Goal: Transaction & Acquisition: Download file/media

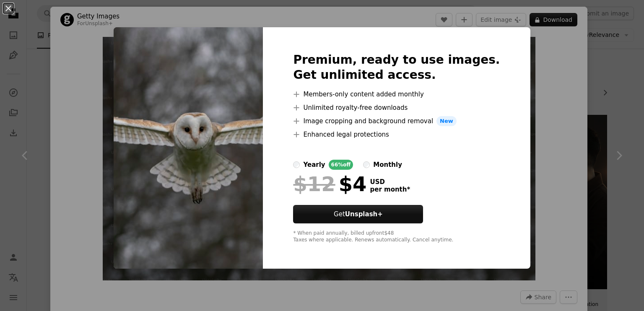
click at [510, 155] on div "An X shape Premium, ready to use images. Get unlimited access. A plus sign Memb…" at bounding box center [322, 155] width 644 height 311
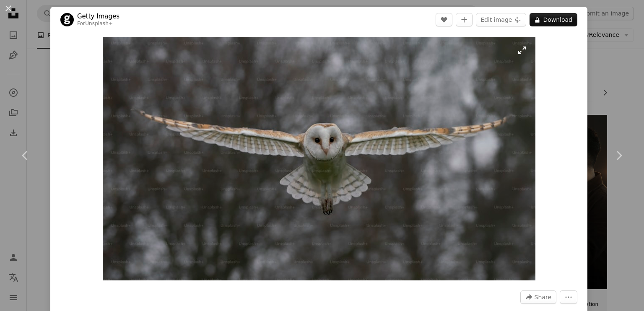
drag, startPoint x: 382, startPoint y: 108, endPoint x: 135, endPoint y: 102, distance: 247.4
click at [135, 102] on img "Zoom in on this image" at bounding box center [319, 159] width 433 height 244
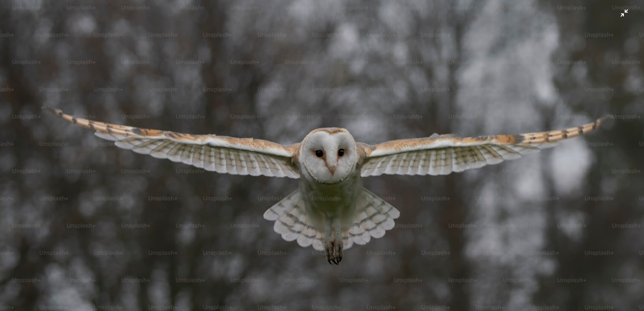
scroll to position [22, 0]
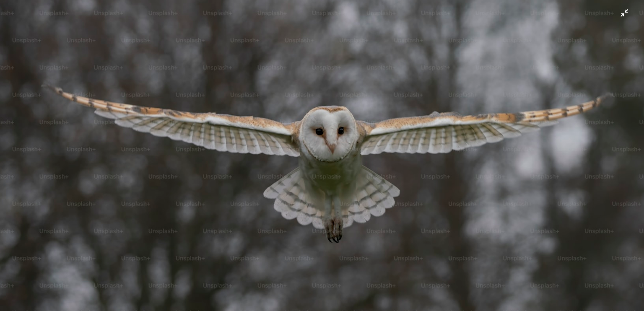
click at [618, 16] on img "Zoom out on this image" at bounding box center [322, 159] width 645 height 363
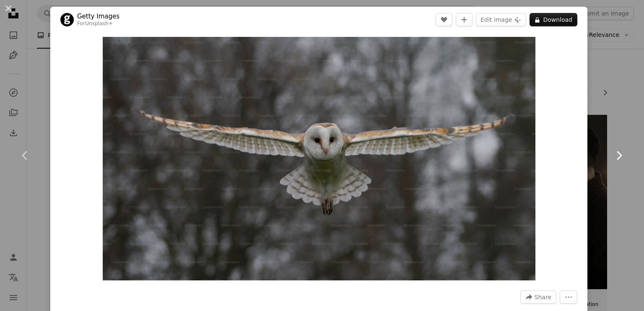
click at [612, 156] on icon "Chevron right" at bounding box center [618, 155] width 13 height 13
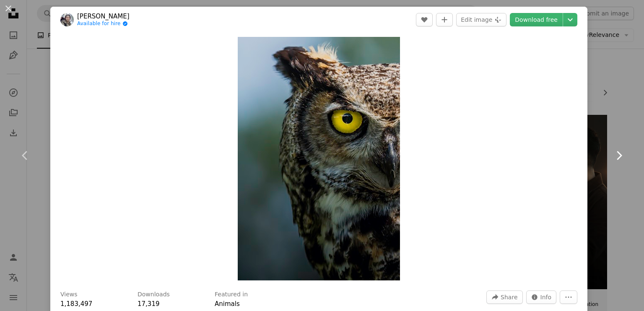
click at [614, 153] on icon "Chevron right" at bounding box center [618, 155] width 13 height 13
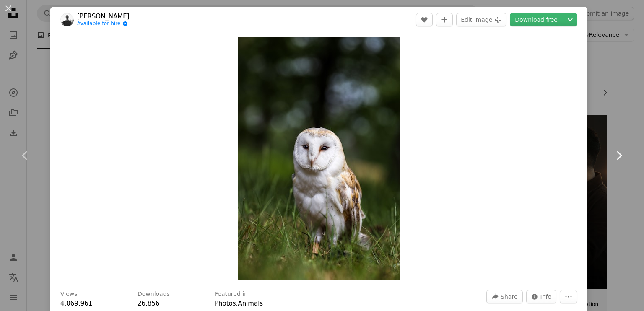
click at [614, 153] on icon "Chevron right" at bounding box center [618, 155] width 13 height 13
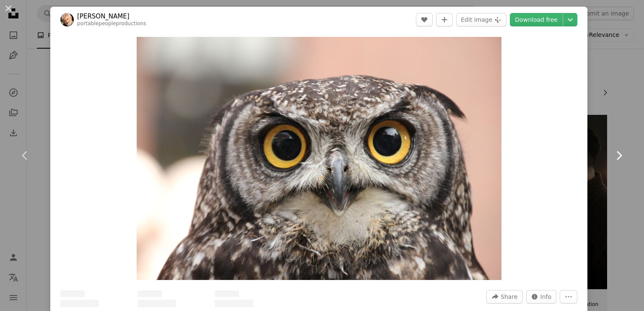
click at [614, 153] on icon "Chevron right" at bounding box center [618, 155] width 13 height 13
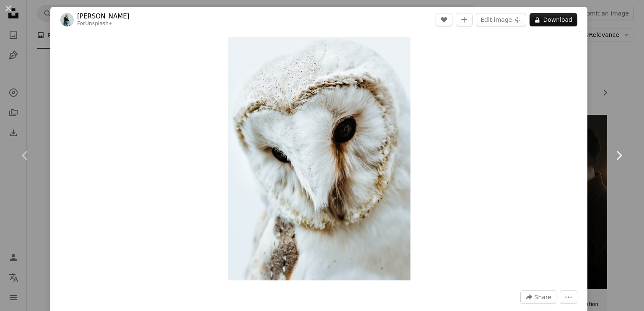
click at [614, 153] on icon "Chevron right" at bounding box center [618, 155] width 13 height 13
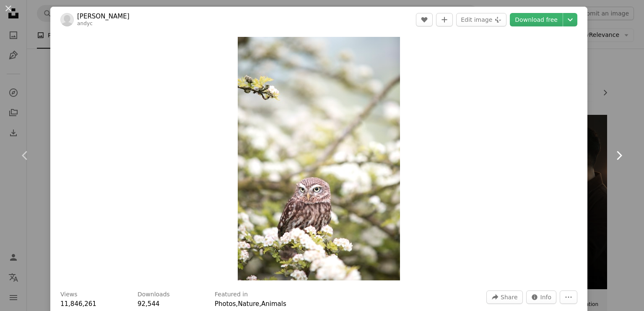
click at [614, 153] on icon "Chevron right" at bounding box center [618, 155] width 13 height 13
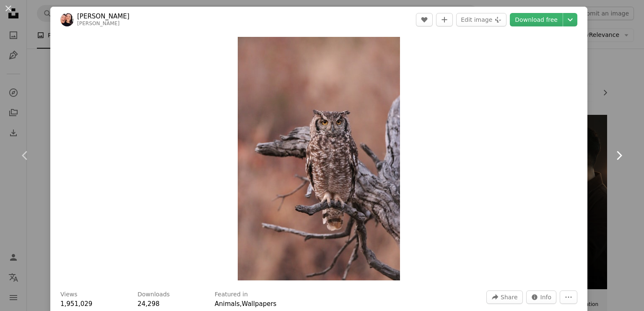
click at [614, 153] on icon "Chevron right" at bounding box center [618, 155] width 13 height 13
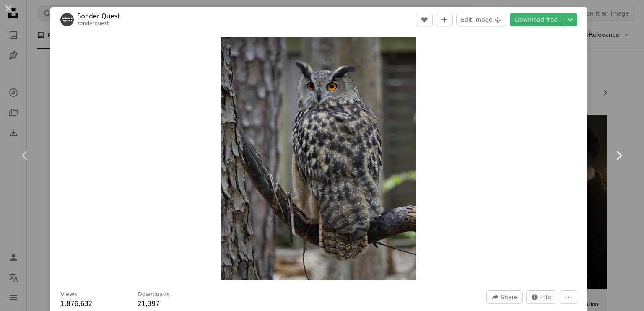
click at [614, 153] on icon "Chevron right" at bounding box center [618, 155] width 13 height 13
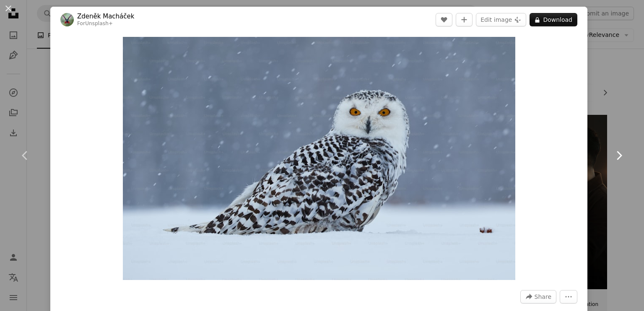
click at [614, 153] on icon "Chevron right" at bounding box center [618, 155] width 13 height 13
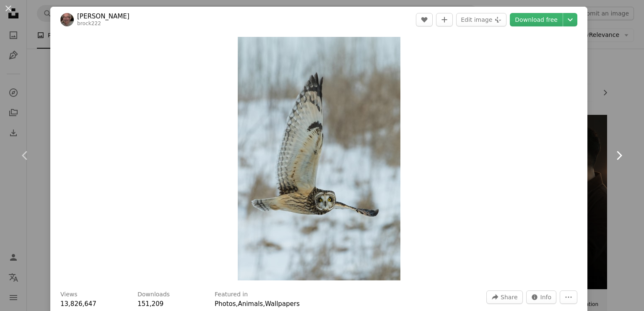
click at [614, 153] on icon "Chevron right" at bounding box center [618, 155] width 13 height 13
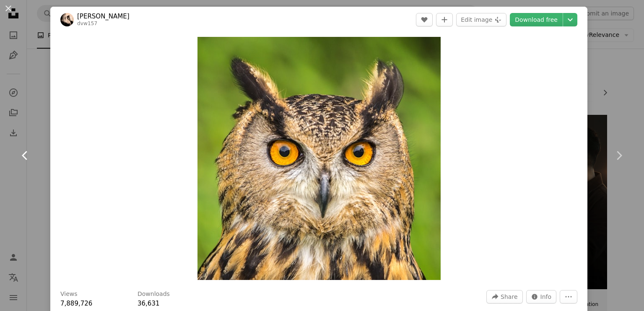
click at [25, 153] on icon at bounding box center [24, 155] width 5 height 9
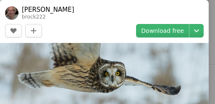
scroll to position [191, 0]
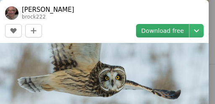
click at [180, 30] on link "Download free" at bounding box center [162, 30] width 53 height 13
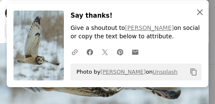
click at [197, 12] on icon "button" at bounding box center [200, 12] width 6 height 6
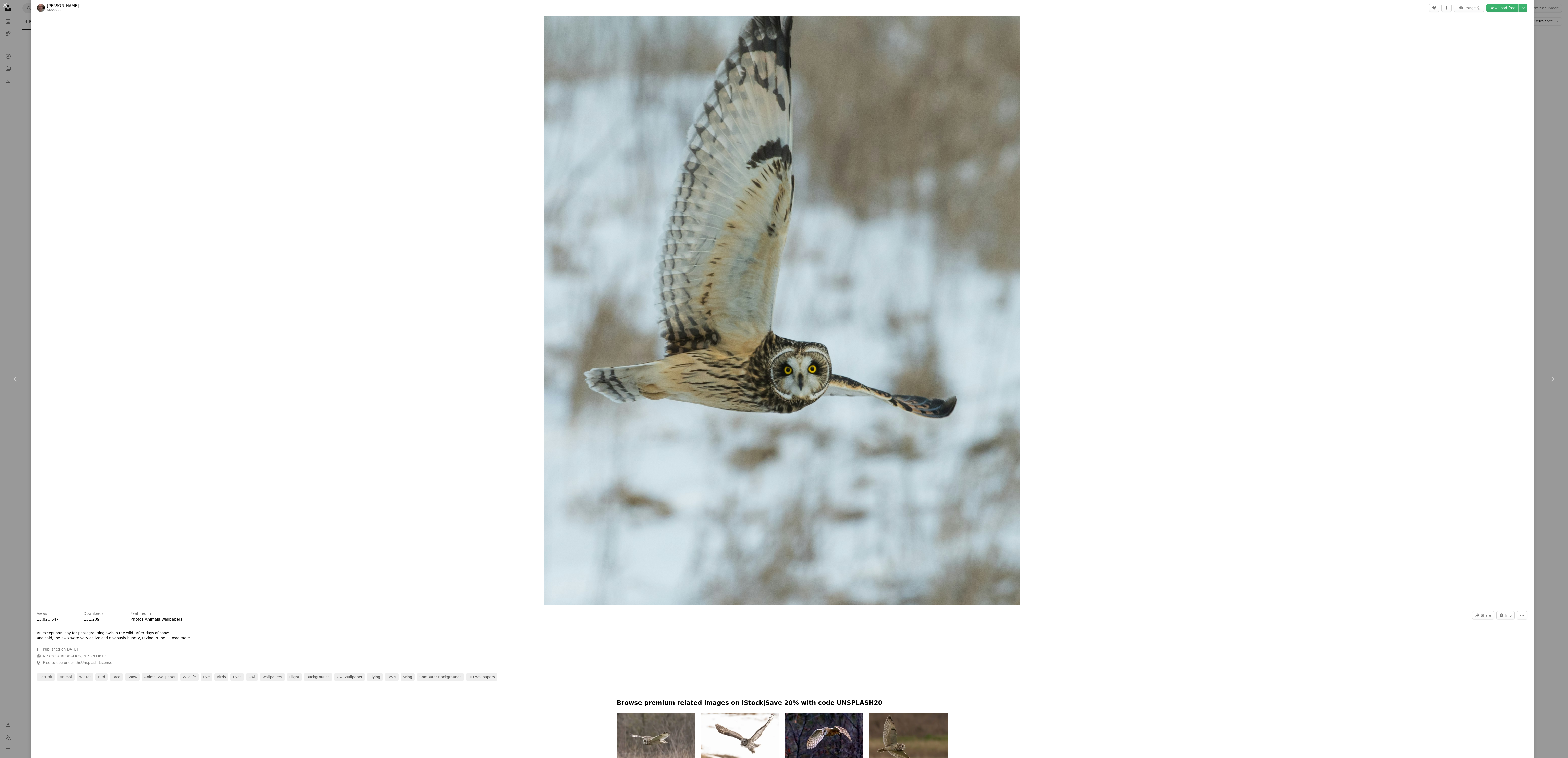
scroll to position [794, 0]
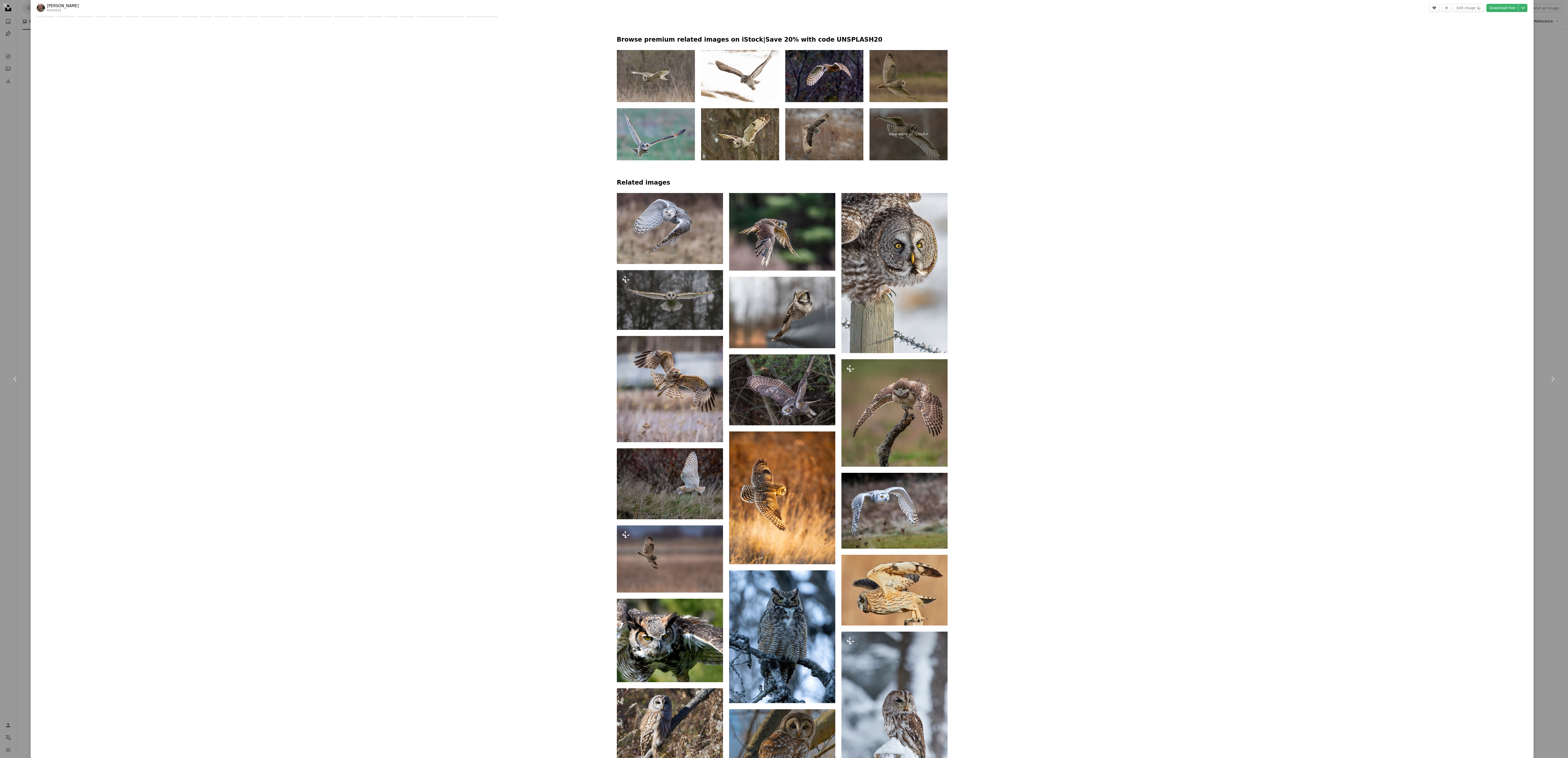
click at [51, 189] on div "[PERSON_NAME] brock222 A heart A plus sign Edit image Plus sign for Unsplash+ D…" at bounding box center [782, 365] width 1503 height 2309
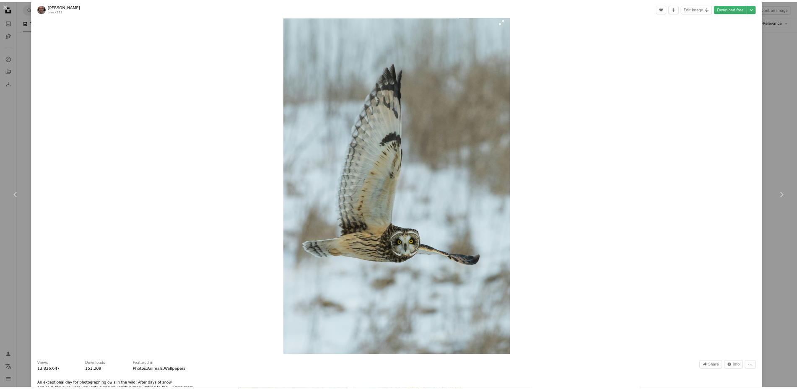
scroll to position [0, 0]
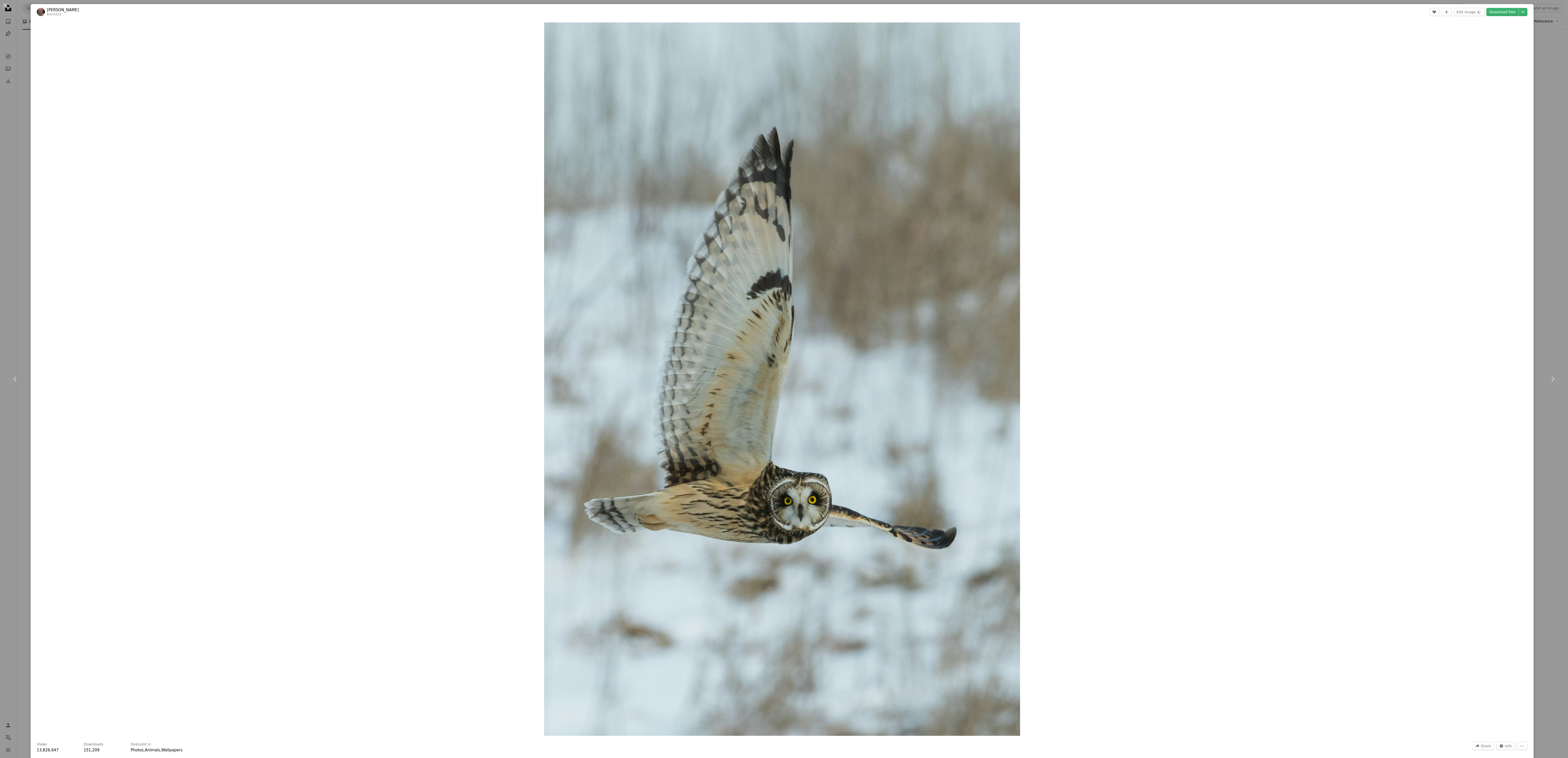
click at [392, 189] on div "Zoom in" at bounding box center [782, 379] width 1503 height 718
click at [18, 189] on div "An X shape Chevron left Chevron right [PERSON_NAME] brock222 A heart A plus sig…" at bounding box center [784, 379] width 1568 height 758
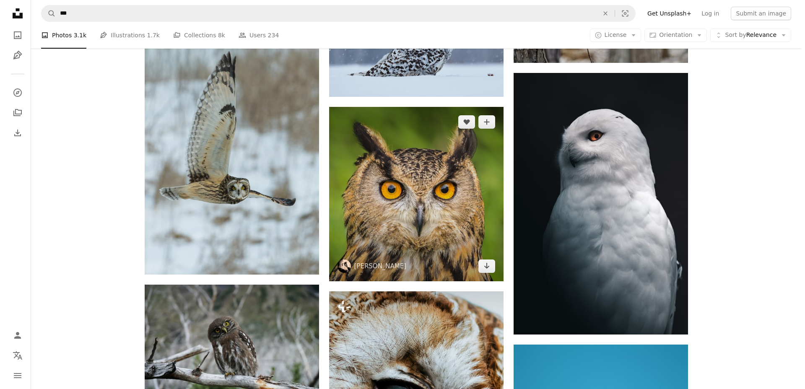
scroll to position [1153, 0]
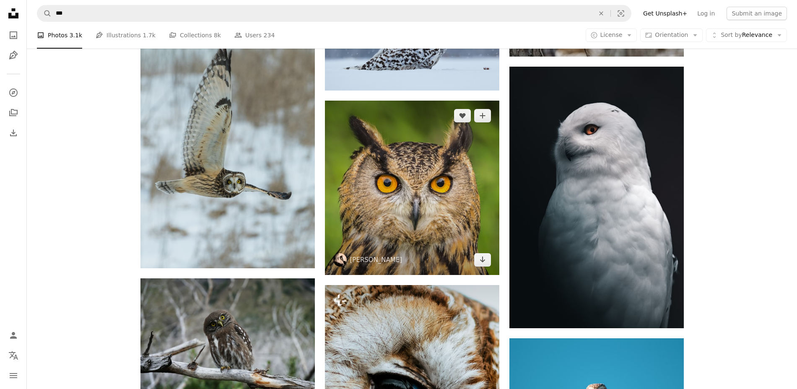
click at [426, 184] on img at bounding box center [412, 188] width 174 height 174
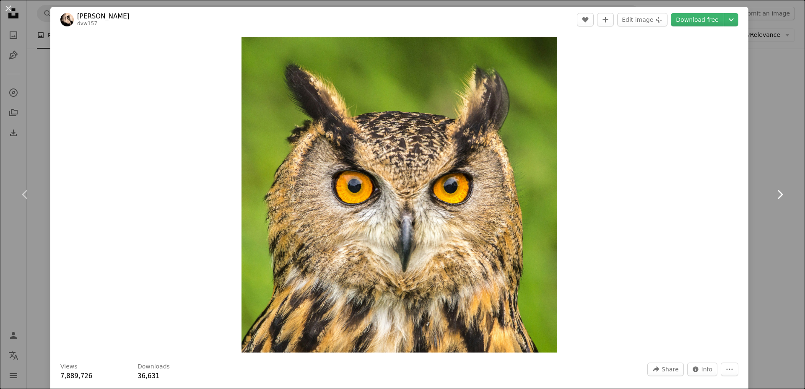
click at [644, 195] on icon "Chevron right" at bounding box center [779, 194] width 13 height 13
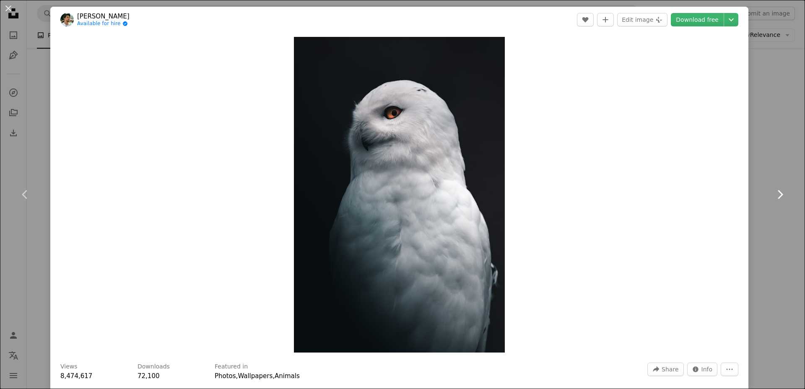
click at [644, 194] on link "Chevron right" at bounding box center [780, 194] width 50 height 80
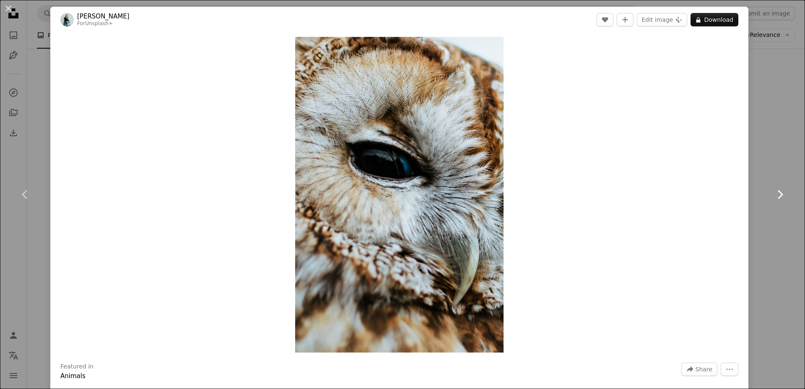
click at [644, 199] on icon "Chevron right" at bounding box center [779, 194] width 13 height 13
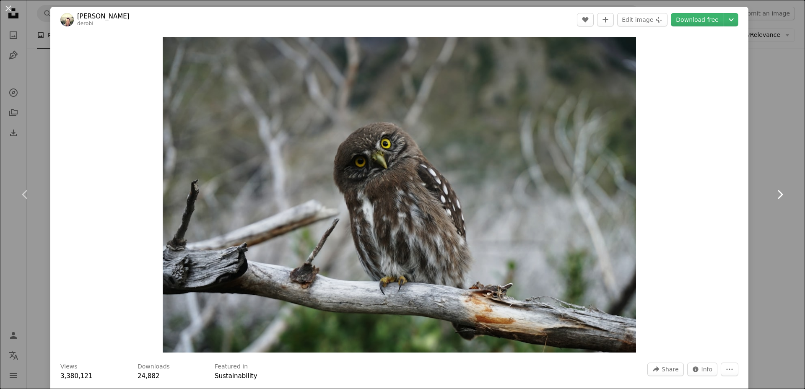
click at [644, 200] on icon "Chevron right" at bounding box center [779, 194] width 13 height 13
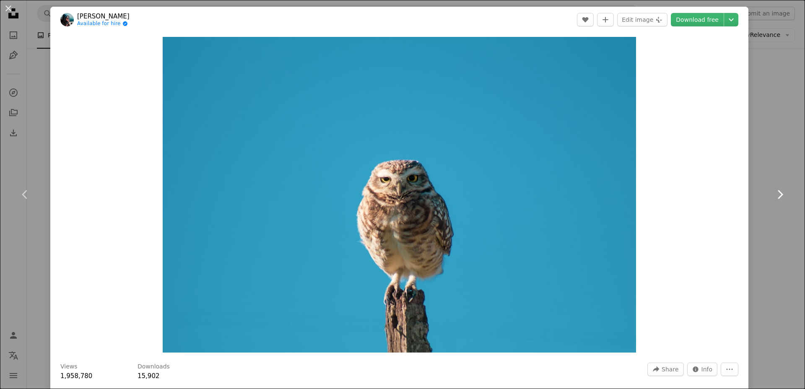
click at [644, 200] on icon "Chevron right" at bounding box center [779, 194] width 13 height 13
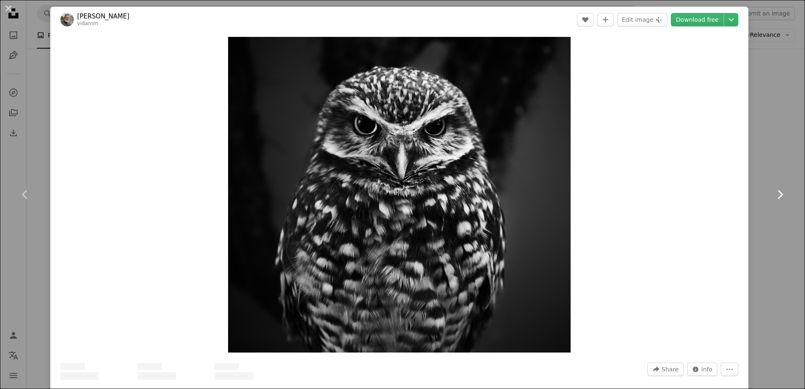
click at [644, 200] on icon "Chevron right" at bounding box center [779, 194] width 13 height 13
